Goal: Transaction & Acquisition: Purchase product/service

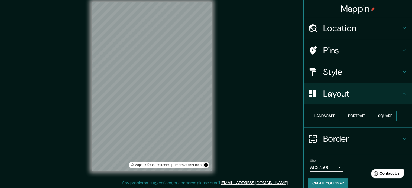
click at [385, 115] on button "Square" at bounding box center [385, 116] width 23 height 10
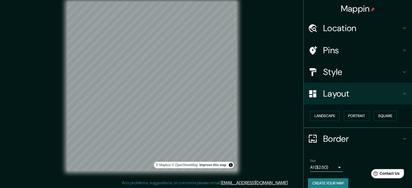
click at [349, 75] on h4 "Style" at bounding box center [362, 72] width 78 height 11
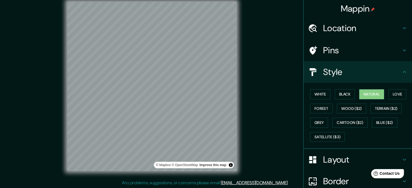
drag, startPoint x: 322, startPoint y: 98, endPoint x: 327, endPoint y: 98, distance: 4.9
click at [323, 98] on button "White" at bounding box center [320, 94] width 20 height 10
click at [337, 97] on button "Black" at bounding box center [345, 94] width 20 height 10
click at [377, 96] on button "Natural" at bounding box center [371, 94] width 25 height 10
click at [395, 95] on button "Love" at bounding box center [397, 94] width 18 height 10
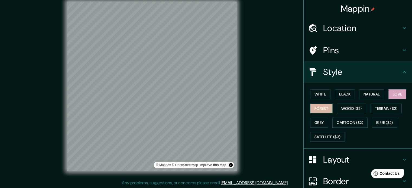
click at [322, 107] on button "Forest" at bounding box center [321, 109] width 22 height 10
click at [348, 107] on button "Wood ($2)" at bounding box center [351, 109] width 29 height 10
click at [395, 98] on button "Love" at bounding box center [397, 94] width 18 height 10
click at [314, 109] on button "Forest" at bounding box center [321, 109] width 22 height 10
click at [312, 120] on button "Grey" at bounding box center [319, 123] width 18 height 10
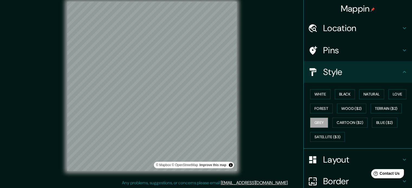
click at [247, 59] on div "© Mapbox © OpenStreetMap Improve this map" at bounding box center [151, 87] width 371 height 170
